Goal: Find specific page/section: Find specific page/section

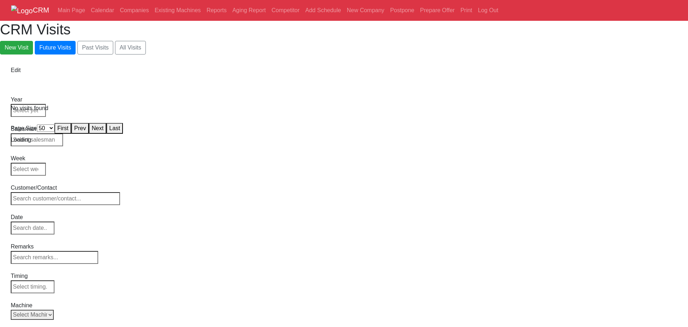
select select "50"
click at [458, 18] on link "Prepare Offer" at bounding box center [437, 10] width 40 height 14
click at [194, 42] on div "New Visit Future Visits Past Visits All Visits" at bounding box center [344, 48] width 688 height 14
click at [152, 17] on link "Companies" at bounding box center [134, 10] width 35 height 14
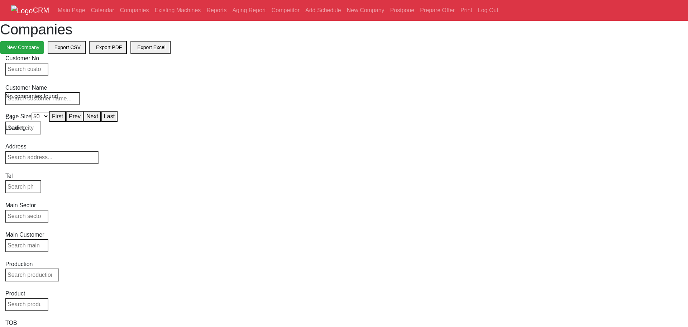
select select "50"
click at [458, 13] on link "Prepare Offer" at bounding box center [437, 10] width 40 height 14
click at [458, 14] on link "Prepare Offer" at bounding box center [437, 10] width 40 height 14
click at [152, 15] on link "Companies" at bounding box center [134, 10] width 35 height 14
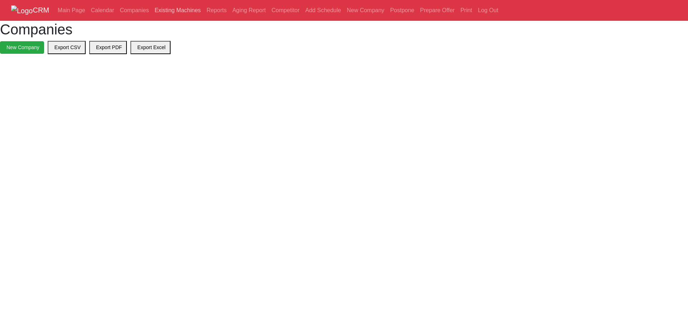
select select "50"
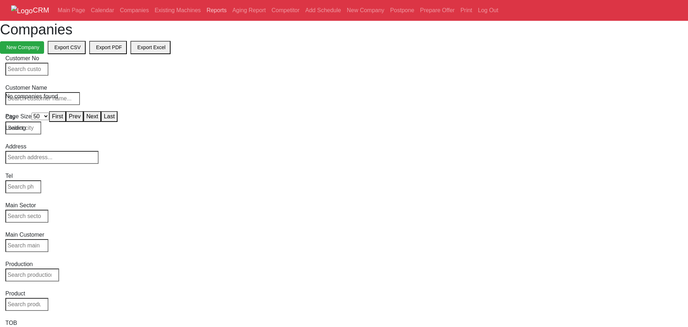
click at [229, 11] on link "Reports" at bounding box center [217, 10] width 26 height 14
click at [406, 132] on body "CRM Main Page Calendar Companies Existing Machines Reports Aging Report Competi…" at bounding box center [344, 66] width 688 height 132
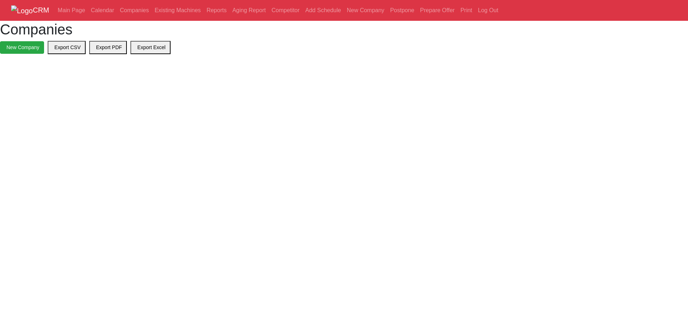
select select "50"
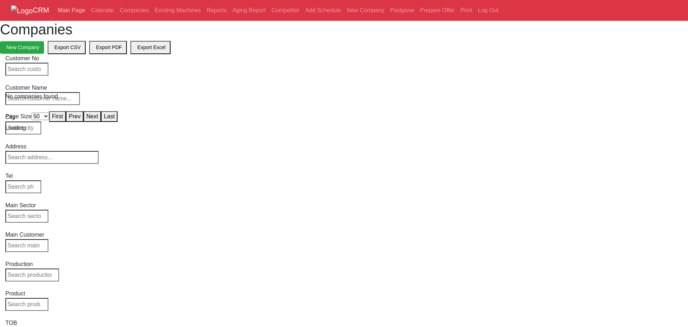
click at [88, 13] on link "Main Page" at bounding box center [71, 10] width 33 height 14
click at [94, 43] on div "Companies New Company Export CSV Export PDF Export Excel" at bounding box center [344, 37] width 688 height 33
select select "50"
click at [73, 101] on div "No companies found" at bounding box center [343, 96] width 677 height 9
select select "50"
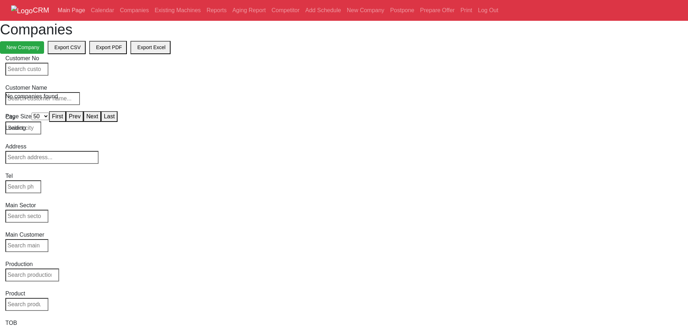
click at [88, 11] on link "Main Page" at bounding box center [71, 10] width 33 height 14
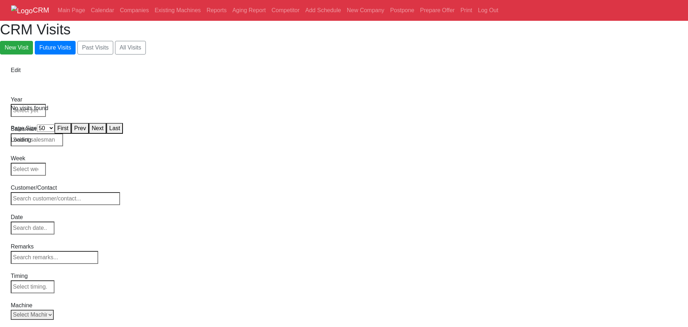
select select "50"
click at [188, 135] on div "Loading" at bounding box center [344, 139] width 667 height 9
click at [218, 135] on div "Loading" at bounding box center [344, 139] width 667 height 9
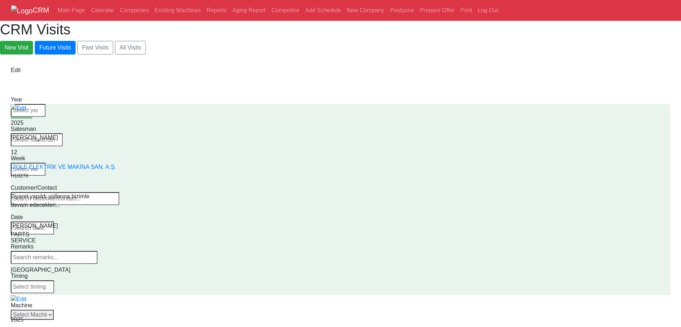
click at [54, 310] on select "Select Machine HAAS CANACA" at bounding box center [32, 315] width 43 height 10
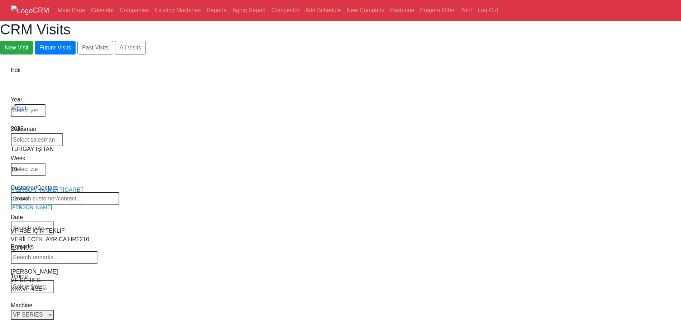
click at [54, 310] on select "Select Series Back to Supplier All VF SERIES ST SERIES UMC EC SERIES ADDITIONAL…" at bounding box center [32, 315] width 43 height 10
select select "all"
click at [54, 310] on select "Select Series Back to Supplier All VF SERIES ST SERIES UMC EC SERIES ADDITIONAL…" at bounding box center [32, 315] width 43 height 10
click at [458, 13] on link "Prepare Offer" at bounding box center [437, 10] width 40 height 14
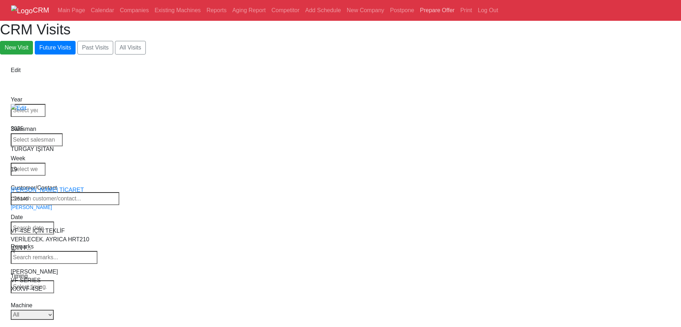
click at [458, 12] on link "Prepare Offer" at bounding box center [437, 10] width 40 height 14
click at [475, 13] on link "Print" at bounding box center [467, 10] width 18 height 14
click at [458, 13] on link "Prepare Offer" at bounding box center [437, 10] width 40 height 14
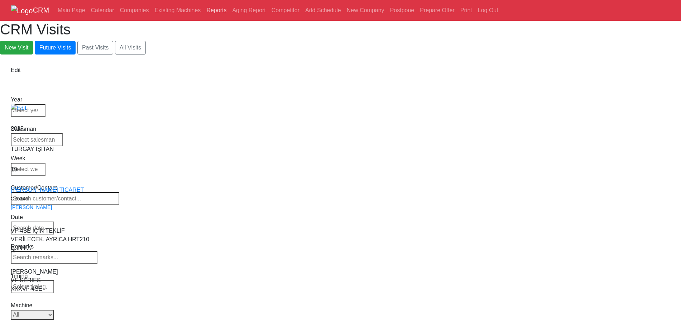
click at [229, 10] on link "Reports" at bounding box center [217, 10] width 26 height 14
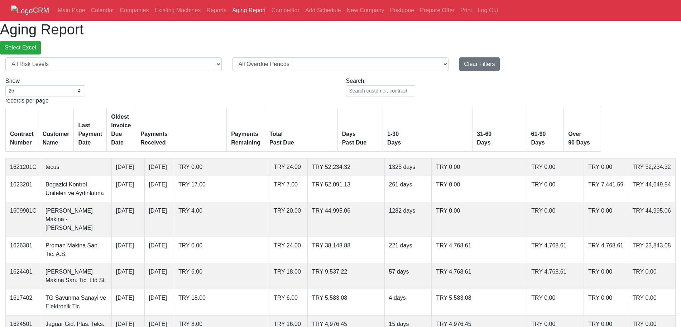
select select "25"
click at [458, 13] on link "Prepare Offer" at bounding box center [437, 10] width 40 height 14
click at [88, 12] on link "Main Page" at bounding box center [71, 10] width 33 height 14
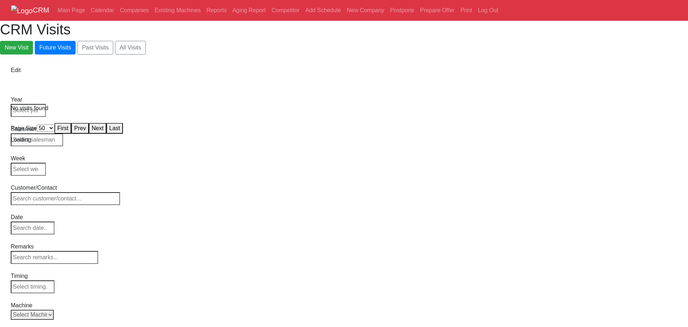
select select "50"
click at [225, 135] on div "Loading" at bounding box center [344, 139] width 667 height 9
click at [450, 144] on body "CRM Main Page Calendar Companies Existing Machines Reports Aging Report Competi…" at bounding box center [344, 72] width 688 height 144
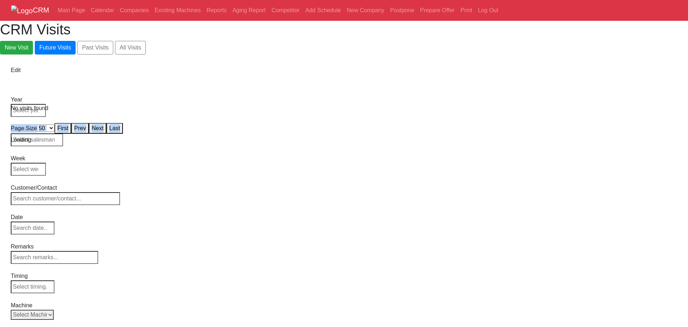
click at [450, 144] on body "CRM Main Page Calendar Companies Existing Machines Reports Aging Report Competi…" at bounding box center [344, 72] width 688 height 144
select select "50"
click at [360, 135] on div "Loading" at bounding box center [344, 139] width 667 height 9
click at [315, 135] on div "Loading" at bounding box center [344, 139] width 667 height 9
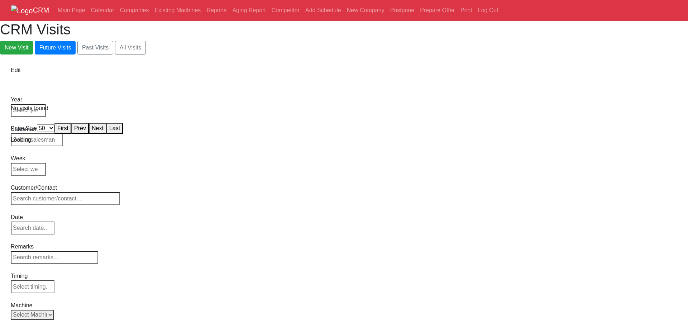
click at [405, 135] on div "Loading" at bounding box center [344, 139] width 667 height 9
select select "50"
click at [236, 135] on div "Loading" at bounding box center [344, 139] width 667 height 9
select select "50"
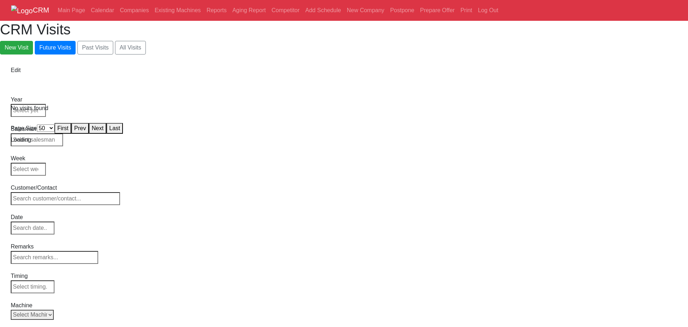
click at [58, 144] on body "CRM Main Page Calendar Companies Existing Machines Reports Aging Report Competi…" at bounding box center [344, 72] width 688 height 144
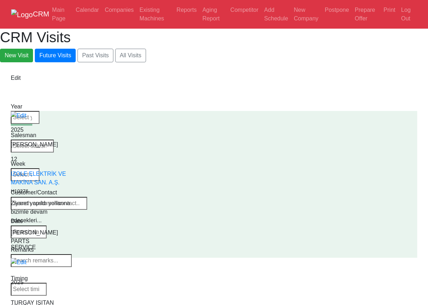
select select "1"
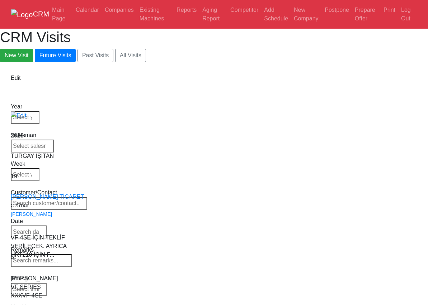
drag, startPoint x: 368, startPoint y: 118, endPoint x: 367, endPoint y: 121, distance: 3.9
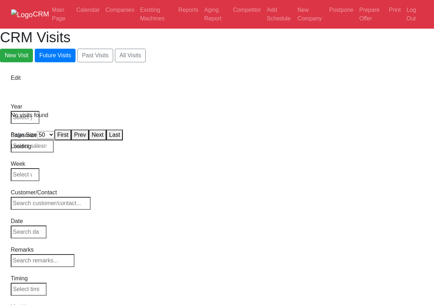
select select "50"
